Goal: Book appointment/travel/reservation

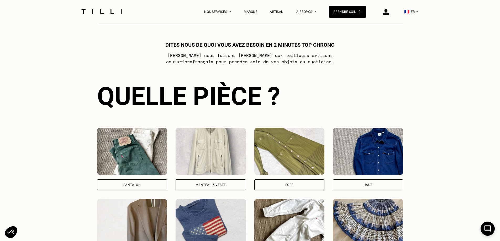
scroll to position [289, 0]
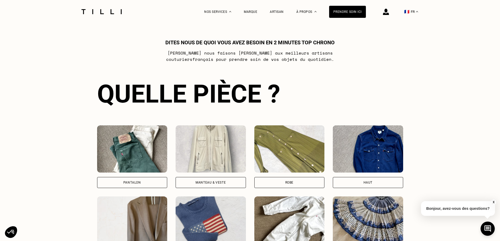
click at [141, 184] on div "Pantalon" at bounding box center [132, 182] width 18 height 3
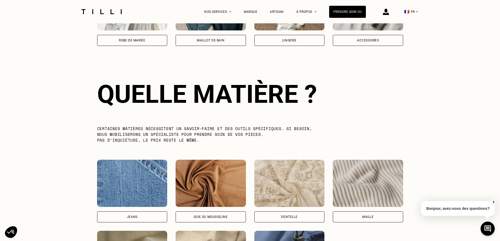
scroll to position [606, 0]
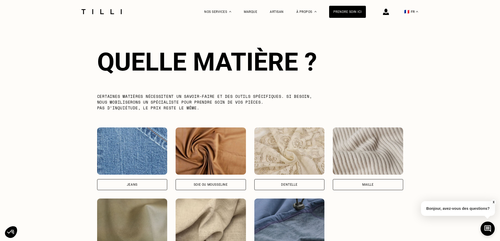
click at [141, 186] on div "Jeans" at bounding box center [132, 184] width 70 height 11
select select "FR"
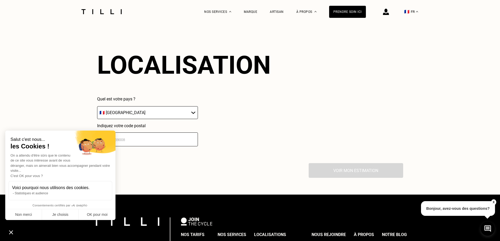
scroll to position [854, 0]
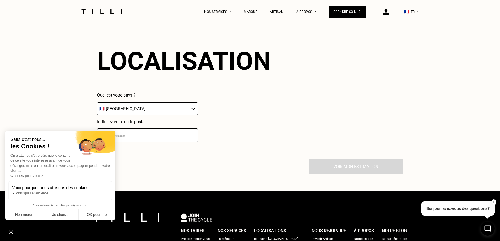
click at [151, 142] on input "number" at bounding box center [147, 136] width 101 height 14
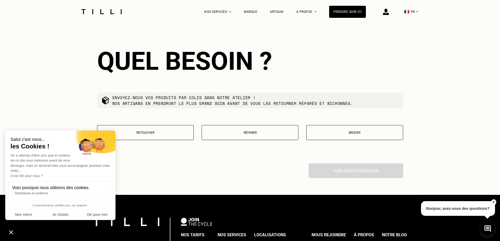
scroll to position [985, 0]
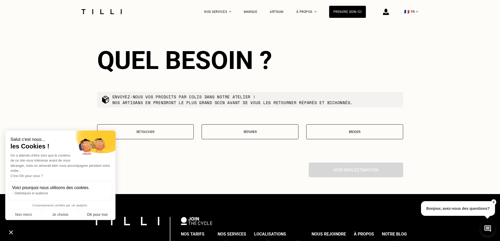
type input "91370"
click at [95, 214] on button "OK pour moi" at bounding box center [97, 214] width 37 height 11
checkbox input "true"
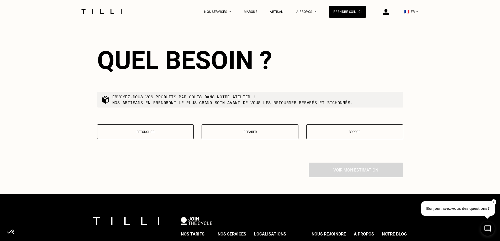
click at [141, 134] on p "Retoucher" at bounding box center [145, 132] width 91 height 4
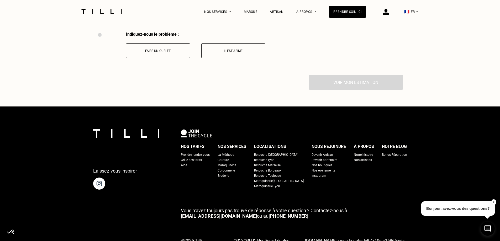
scroll to position [1119, 0]
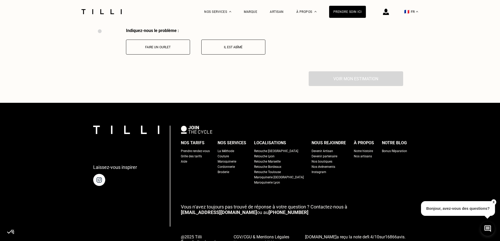
click at [158, 55] on button "Faire un ourlet" at bounding box center [158, 47] width 64 height 15
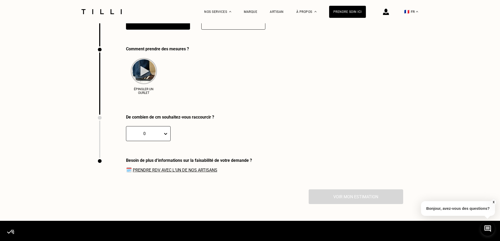
scroll to position [1163, 0]
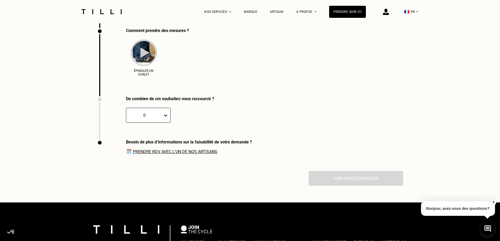
click at [178, 154] on link "Prendre RDV avec l‘un de nos artisans" at bounding box center [175, 151] width 85 height 5
